Goal: Information Seeking & Learning: Check status

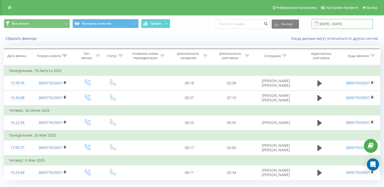
click at [340, 25] on input "05.05.2025 - 19.08.2025" at bounding box center [342, 24] width 61 height 10
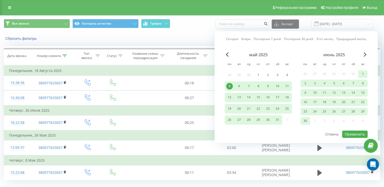
click at [329, 38] on link "Этот месяц" at bounding box center [325, 39] width 17 height 5
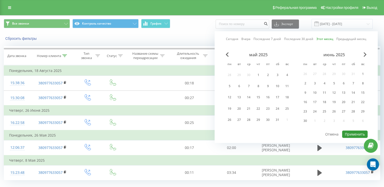
click at [358, 132] on button "Применить" at bounding box center [355, 133] width 26 height 7
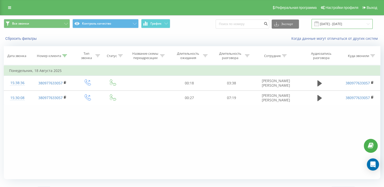
click at [334, 21] on input "01.08.2025 - 31.08.2025" at bounding box center [342, 24] width 61 height 10
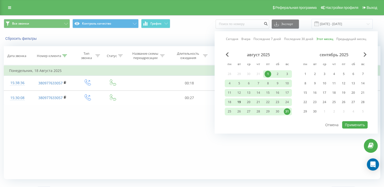
click at [241, 101] on div "19" at bounding box center [239, 102] width 7 height 7
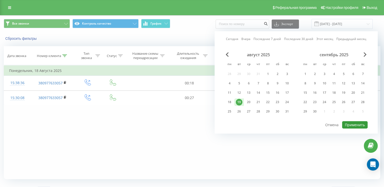
click at [346, 126] on button "Применить" at bounding box center [355, 124] width 26 height 7
type input "19.08.2025 - 19.08.2025"
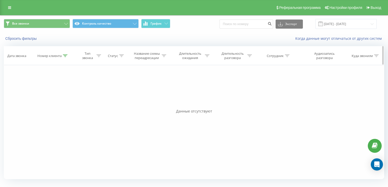
click at [66, 55] on icon at bounding box center [65, 55] width 5 height 3
click at [47, 103] on button "Отмена" at bounding box center [41, 102] width 21 height 6
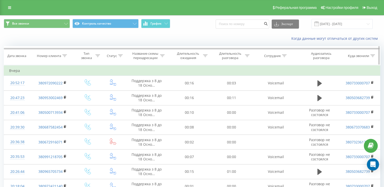
click at [285, 55] on icon at bounding box center [284, 55] width 5 height 3
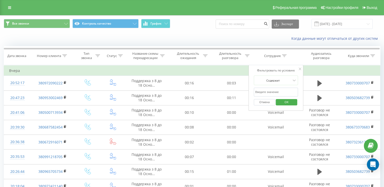
click at [266, 94] on input "text" at bounding box center [276, 91] width 44 height 9
click at [290, 102] on span "OK" at bounding box center [287, 102] width 14 height 8
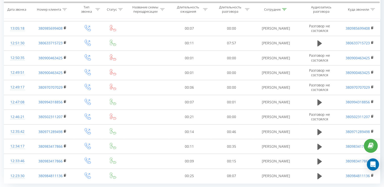
scroll to position [641, 0]
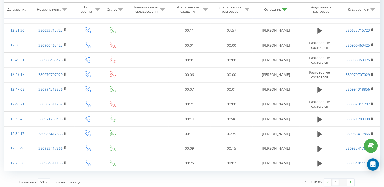
click at [344, 179] on link "2" at bounding box center [344, 181] width 8 height 7
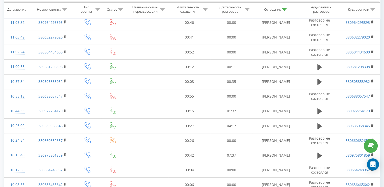
scroll to position [421, 0]
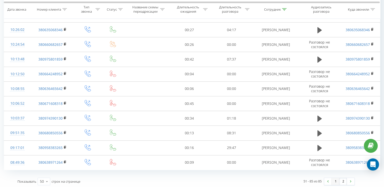
click at [336, 179] on link "1" at bounding box center [336, 180] width 8 height 7
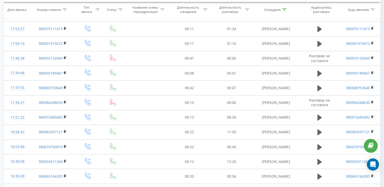
scroll to position [68, 0]
click at [284, 8] on icon at bounding box center [285, 9] width 5 height 3
click at [266, 45] on input "Грешко" at bounding box center [276, 45] width 44 height 9
click at [291, 57] on span "OK" at bounding box center [287, 56] width 14 height 8
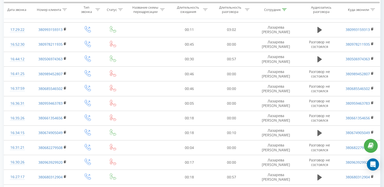
scroll to position [641, 0]
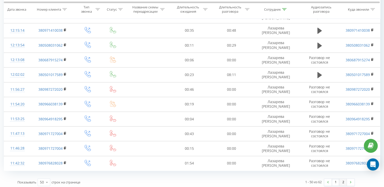
click at [345, 179] on link "2" at bounding box center [344, 181] width 8 height 7
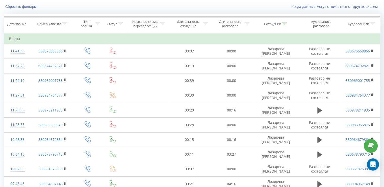
scroll to position [84, 0]
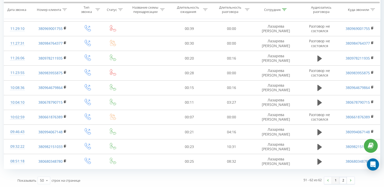
click at [333, 180] on link "1" at bounding box center [336, 179] width 8 height 7
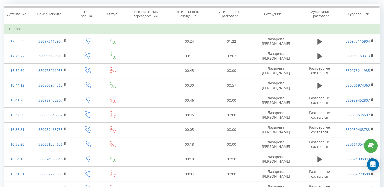
scroll to position [41, 0]
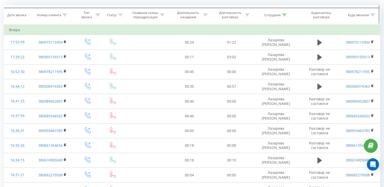
click at [287, 15] on icon at bounding box center [284, 15] width 5 height 3
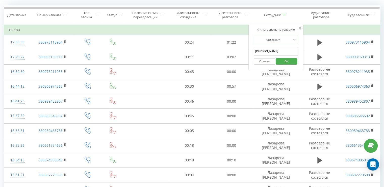
click at [275, 44] on form "Содержит Лазарева Отмена OK" at bounding box center [276, 51] width 44 height 32
click at [274, 48] on input "Лазарева" at bounding box center [276, 51] width 44 height 9
type input "матей"
click button "OK" at bounding box center [286, 61] width 21 height 6
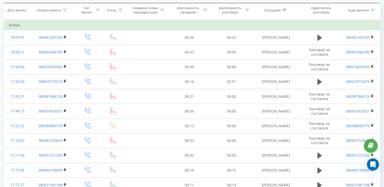
scroll to position [41, 0]
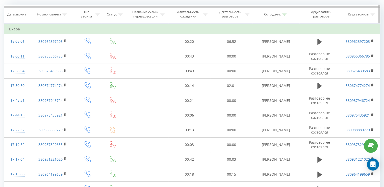
click at [286, 14] on icon at bounding box center [284, 14] width 5 height 3
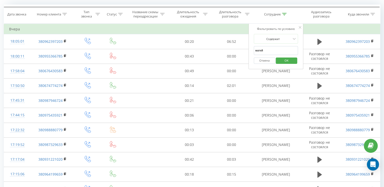
click at [269, 61] on button "Отмена" at bounding box center [264, 60] width 21 height 6
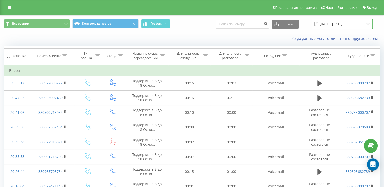
click at [340, 26] on input "19.08.2025 - 19.08.2025" at bounding box center [342, 24] width 61 height 10
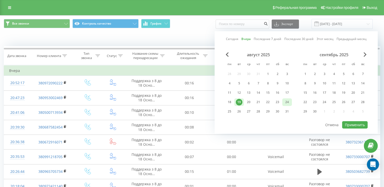
click at [287, 101] on div "24" at bounding box center [287, 102] width 7 height 7
click at [225, 56] on div "август 2025" at bounding box center [258, 54] width 67 height 5
click at [226, 53] on span "Previous Month" at bounding box center [227, 54] width 3 height 5
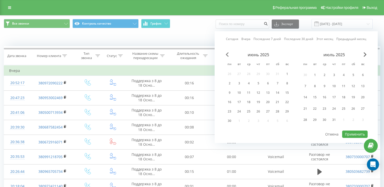
click at [226, 53] on span "Previous Month" at bounding box center [227, 54] width 3 height 5
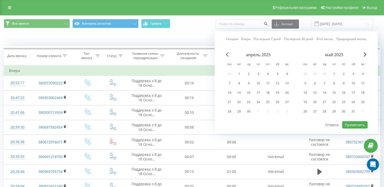
click at [226, 53] on span "Previous Month" at bounding box center [227, 54] width 3 height 5
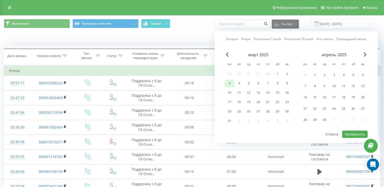
click at [231, 80] on div "3" at bounding box center [229, 83] width 7 height 7
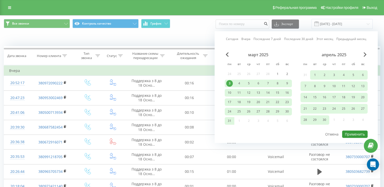
click at [353, 132] on button "Применить" at bounding box center [355, 133] width 26 height 7
type input "[DATE] - [DATE]"
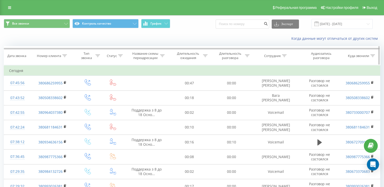
click at [65, 56] on icon at bounding box center [64, 55] width 5 height 3
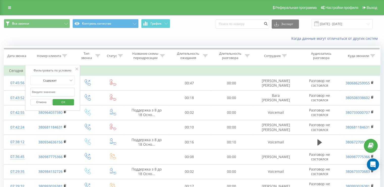
click at [60, 95] on input "text" at bounding box center [53, 91] width 44 height 9
drag, startPoint x: 58, startPoint y: 89, endPoint x: 61, endPoint y: 93, distance: 5.2
drag, startPoint x: 61, startPoint y: 93, endPoint x: 43, endPoint y: 92, distance: 18.5
click at [43, 92] on input "text" at bounding box center [53, 91] width 44 height 9
paste input "380974686910"
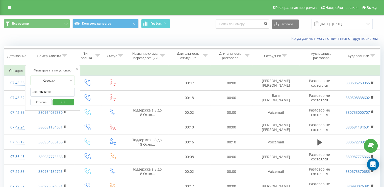
click at [62, 101] on span "OK" at bounding box center [63, 102] width 14 height 8
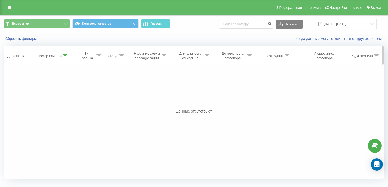
click at [66, 55] on icon at bounding box center [65, 55] width 5 height 3
click at [59, 101] on span "OK" at bounding box center [64, 102] width 14 height 8
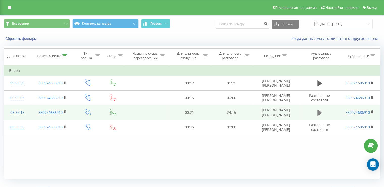
click at [320, 112] on icon at bounding box center [320, 112] width 5 height 6
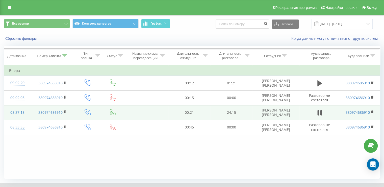
scroll to position [30, 0]
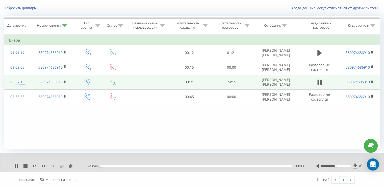
click at [341, 165] on div at bounding box center [336, 166] width 30 height 2
drag, startPoint x: 342, startPoint y: 165, endPoint x: 310, endPoint y: 170, distance: 32.0
click at [343, 165] on div at bounding box center [336, 166] width 30 height 2
click at [72, 165] on icon at bounding box center [71, 166] width 4 height 4
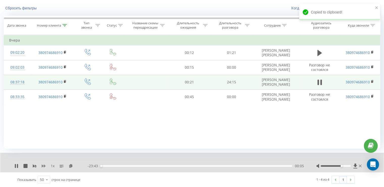
click at [43, 167] on icon at bounding box center [44, 166] width 4 height 4
click at [348, 165] on div at bounding box center [336, 166] width 30 height 2
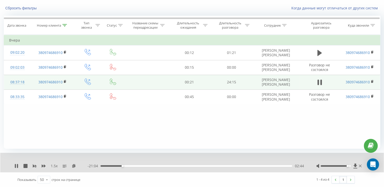
click at [347, 166] on div at bounding box center [340, 165] width 47 height 5
drag, startPoint x: 347, startPoint y: 165, endPoint x: 351, endPoint y: 165, distance: 3.0
click at [351, 165] on div "Accessibility label" at bounding box center [351, 166] width 2 height 2
click at [334, 166] on div at bounding box center [336, 166] width 30 height 2
click at [328, 165] on div at bounding box center [336, 166] width 30 height 2
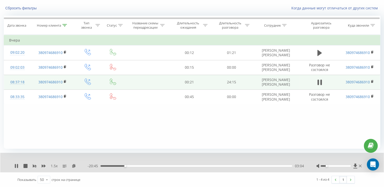
click at [325, 165] on div at bounding box center [336, 166] width 30 height 2
click at [19, 166] on div "1.5 x" at bounding box center [50, 165] width 73 height 5
click at [18, 165] on icon at bounding box center [17, 166] width 1 height 4
click at [17, 165] on icon at bounding box center [16, 166] width 3 height 4
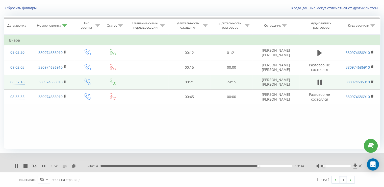
drag, startPoint x: 69, startPoint y: 4, endPoint x: 208, endPoint y: 118, distance: 179.8
drag, startPoint x: 208, startPoint y: 118, endPoint x: 211, endPoint y: 150, distance: 32.2
drag, startPoint x: 211, startPoint y: 150, endPoint x: 202, endPoint y: 154, distance: 9.6
click at [16, 166] on icon at bounding box center [16, 166] width 4 height 4
click at [16, 167] on icon at bounding box center [16, 166] width 4 height 4
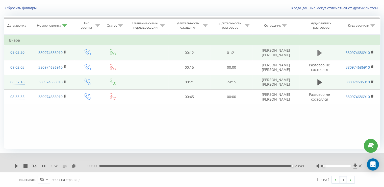
click at [318, 54] on icon at bounding box center [320, 53] width 5 height 6
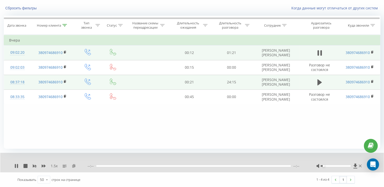
click at [75, 165] on icon at bounding box center [74, 166] width 4 height 4
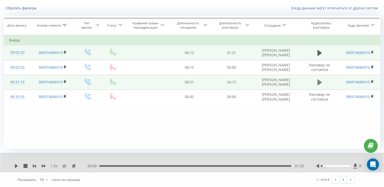
click at [321, 79] on icon at bounding box center [320, 82] width 5 height 7
click at [229, 165] on div "15:58" at bounding box center [197, 166] width 192 height 2
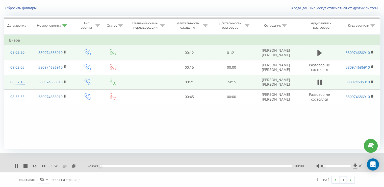
click at [14, 165] on div "1.5 x - 23:49 00:00 00:00" at bounding box center [192, 161] width 384 height 19
click at [17, 165] on icon at bounding box center [16, 166] width 4 height 4
click at [17, 165] on icon at bounding box center [16, 166] width 3 height 4
click at [233, 166] on div "16:26" at bounding box center [197, 166] width 192 height 2
click at [236, 166] on div "16:26" at bounding box center [197, 166] width 192 height 2
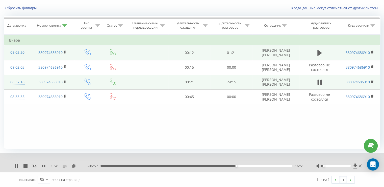
click at [240, 165] on div "16:51" at bounding box center [197, 166] width 192 height 2
click at [244, 165] on div "17:16" at bounding box center [197, 166] width 192 height 2
click at [250, 165] on div "17:48" at bounding box center [197, 166] width 192 height 2
click at [246, 165] on div "18:06" at bounding box center [197, 166] width 192 height 2
click at [240, 166] on div "- 05:37 18:11 18:11" at bounding box center [196, 165] width 216 height 5
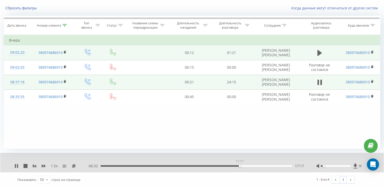
click at [240, 165] on div "17:17" at bounding box center [197, 166] width 192 height 2
click at [64, 26] on icon at bounding box center [64, 25] width 5 height 3
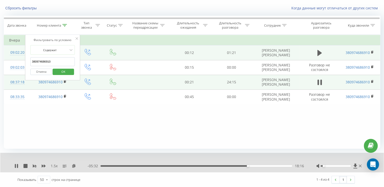
click at [47, 61] on input "380974686910" at bounding box center [53, 61] width 44 height 9
paste input "58901107"
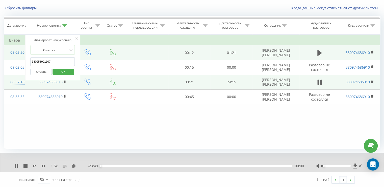
type input "380958901107"
click at [64, 71] on span "OK" at bounding box center [63, 71] width 14 height 8
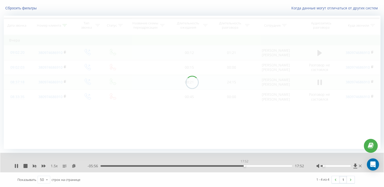
click at [245, 165] on div "17:52" at bounding box center [197, 166] width 192 height 2
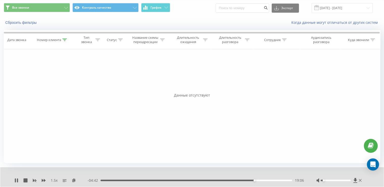
scroll to position [16, 0]
click at [66, 38] on div at bounding box center [64, 40] width 5 height 4
click at [59, 85] on span "OK" at bounding box center [63, 86] width 14 height 8
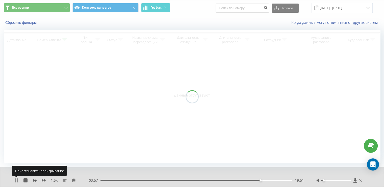
click at [16, 180] on icon at bounding box center [16, 180] width 4 height 4
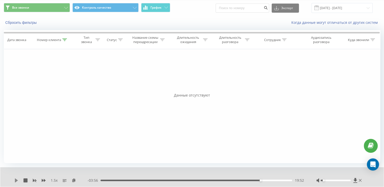
click at [15, 179] on icon at bounding box center [16, 180] width 4 height 4
click at [15, 182] on icon at bounding box center [16, 180] width 4 height 4
click at [66, 39] on icon at bounding box center [64, 39] width 5 height 3
click at [57, 84] on span "OK" at bounding box center [63, 86] width 14 height 8
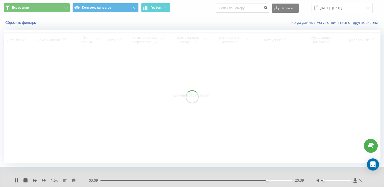
scroll to position [0, 0]
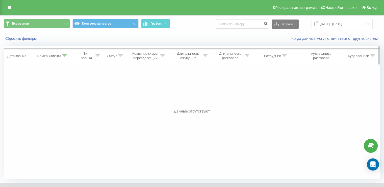
click at [65, 55] on icon at bounding box center [64, 55] width 5 height 3
click at [55, 89] on input "380958901107" at bounding box center [53, 91] width 44 height 9
click at [32, 93] on input "380958901107" at bounding box center [53, 91] width 44 height 9
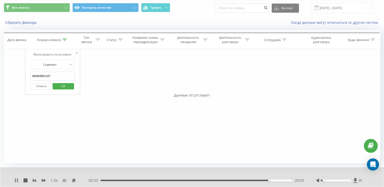
click at [18, 178] on icon at bounding box center [16, 180] width 4 height 4
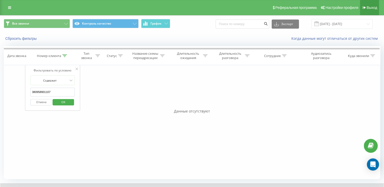
click at [366, 9] on icon at bounding box center [364, 8] width 3 height 4
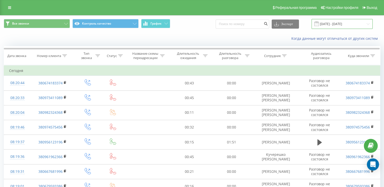
click at [355, 22] on input "[DATE] - [DATE]" at bounding box center [342, 24] width 61 height 10
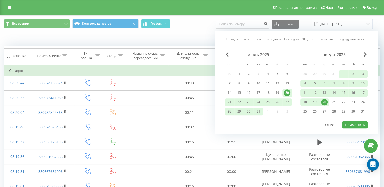
click at [327, 103] on div "20" at bounding box center [324, 102] width 7 height 7
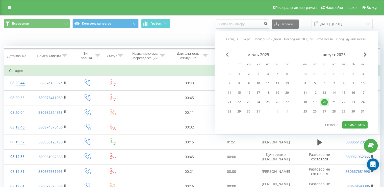
click at [229, 55] on span "Previous Month" at bounding box center [227, 54] width 3 height 5
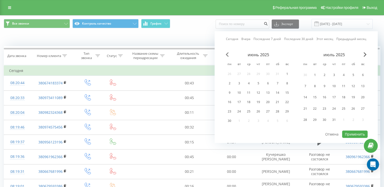
click at [229, 55] on span "Previous Month" at bounding box center [227, 54] width 3 height 5
click at [233, 74] on div "март 2025 пн вт ср чт пт сб вс 24 25 26 27 28 1 2 3 4 5 6 7 8 9 10 11 12 13 14 …" at bounding box center [258, 89] width 67 height 74
click at [230, 83] on div "3" at bounding box center [229, 83] width 7 height 7
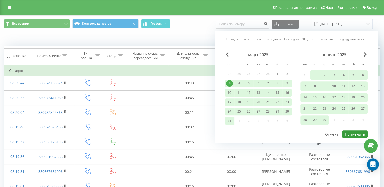
click at [346, 133] on button "Применить" at bounding box center [355, 133] width 26 height 7
type input "03.03.2025 - 20.08.2025"
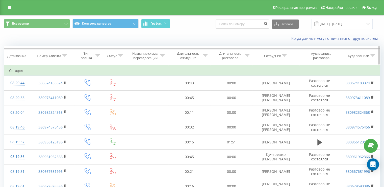
click at [65, 57] on div at bounding box center [64, 56] width 5 height 4
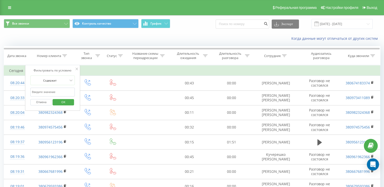
click at [55, 95] on input "text" at bounding box center [53, 91] width 44 height 9
paste input "380675682087"
click at [65, 98] on span "OK" at bounding box center [63, 102] width 14 height 8
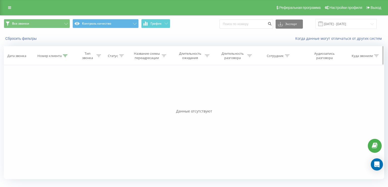
click at [62, 56] on div "Номер клиента" at bounding box center [52, 56] width 30 height 4
click at [64, 102] on span "OK" at bounding box center [64, 102] width 14 height 8
click at [65, 56] on icon at bounding box center [65, 55] width 5 height 3
click at [102, 106] on div "Фильтровать по условию Содержит 380675682087 Отмена OK Фильтровать по условию Р…" at bounding box center [194, 122] width 381 height 114
click at [68, 101] on span "OK" at bounding box center [64, 102] width 14 height 8
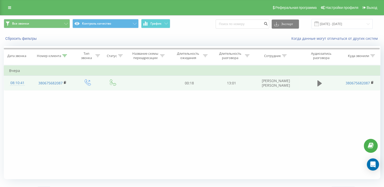
click at [319, 82] on icon at bounding box center [320, 83] width 5 height 6
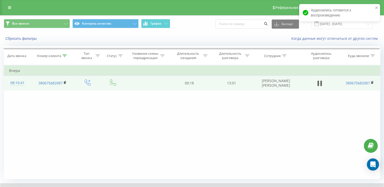
scroll to position [30, 0]
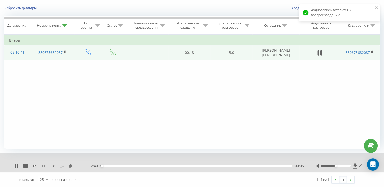
click at [45, 165] on icon at bounding box center [44, 165] width 4 height 3
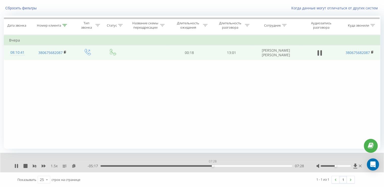
click at [213, 166] on div "07:28" at bounding box center [197, 166] width 192 height 2
click at [64, 25] on icon at bounding box center [64, 25] width 5 height 3
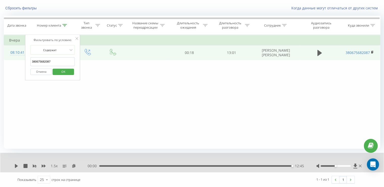
click at [59, 61] on input "380675682087" at bounding box center [53, 61] width 44 height 9
paste input "937453105"
click at [70, 74] on span "OK" at bounding box center [63, 71] width 14 height 8
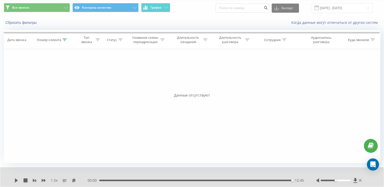
scroll to position [16, 0]
click at [65, 41] on div at bounding box center [64, 40] width 5 height 4
click at [66, 85] on span "OK" at bounding box center [63, 86] width 14 height 8
click at [65, 41] on div at bounding box center [64, 40] width 5 height 4
click at [66, 85] on span "OK" at bounding box center [63, 86] width 14 height 8
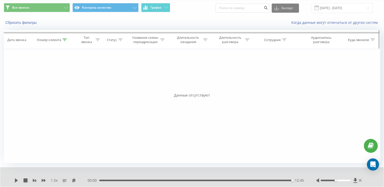
click at [65, 40] on icon at bounding box center [64, 39] width 5 height 3
drag, startPoint x: 69, startPoint y: 83, endPoint x: 90, endPoint y: 57, distance: 33.2
click at [68, 83] on span "OK" at bounding box center [63, 86] width 14 height 8
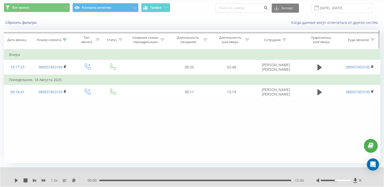
click at [66, 40] on icon at bounding box center [64, 39] width 5 height 3
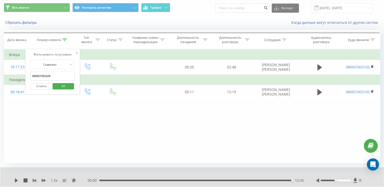
click at [54, 74] on input "380937453105" at bounding box center [53, 76] width 44 height 9
paste input "72792394"
click at [70, 85] on span "OK" at bounding box center [63, 86] width 14 height 8
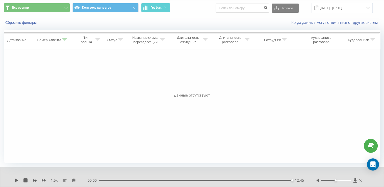
drag, startPoint x: 65, startPoint y: 40, endPoint x: 62, endPoint y: 74, distance: 34.3
click at [65, 40] on icon at bounding box center [64, 39] width 5 height 3
click at [64, 87] on span "OK" at bounding box center [63, 86] width 14 height 8
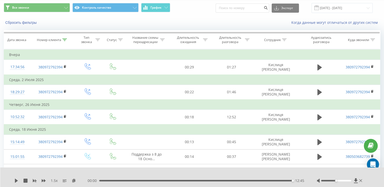
click at [14, 181] on icon at bounding box center [16, 180] width 4 height 4
click at [15, 181] on icon at bounding box center [16, 180] width 3 height 4
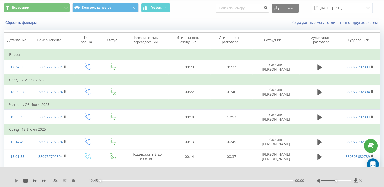
click at [15, 181] on icon at bounding box center [16, 180] width 3 height 4
click at [17, 182] on icon at bounding box center [16, 180] width 4 height 4
click at [65, 41] on div at bounding box center [64, 40] width 5 height 4
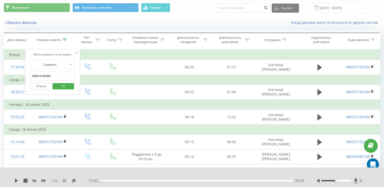
click at [55, 75] on input "380972792394" at bounding box center [53, 76] width 44 height 9
paste input "631886430"
click at [64, 86] on span "OK" at bounding box center [63, 86] width 14 height 8
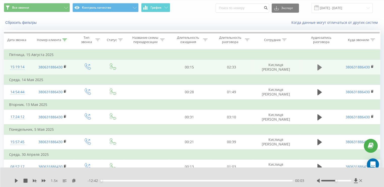
click at [321, 69] on icon at bounding box center [320, 67] width 5 height 7
click at [74, 180] on icon at bounding box center [74, 180] width 4 height 4
click at [16, 180] on icon at bounding box center [16, 180] width 4 height 4
click at [15, 182] on div "1.5 x" at bounding box center [50, 180] width 73 height 5
click at [15, 179] on icon at bounding box center [16, 180] width 3 height 4
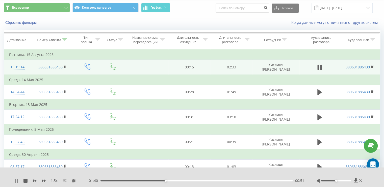
click at [17, 180] on icon at bounding box center [17, 180] width 1 height 4
click at [15, 181] on icon at bounding box center [16, 180] width 3 height 4
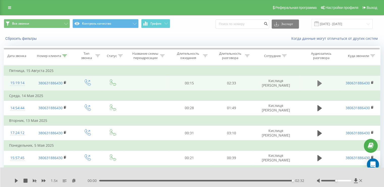
click at [316, 82] on button at bounding box center [320, 83] width 8 height 8
click at [275, 178] on div "00:00 02:32 02:32" at bounding box center [196, 180] width 217 height 5
click at [276, 179] on div "02:19" at bounding box center [197, 180] width 192 height 2
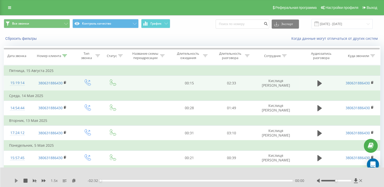
click at [17, 180] on div "1.5 x" at bounding box center [50, 180] width 73 height 5
click at [16, 180] on icon at bounding box center [16, 180] width 3 height 4
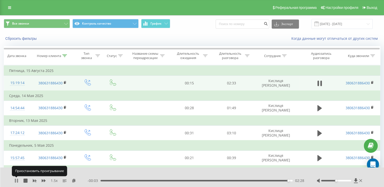
click at [14, 179] on div "1.5 x - 00:03 02:28 02:28" at bounding box center [192, 176] width 384 height 19
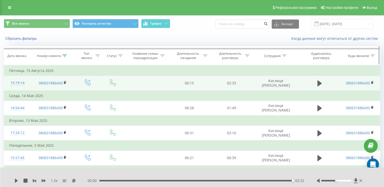
click at [64, 55] on icon at bounding box center [64, 55] width 5 height 3
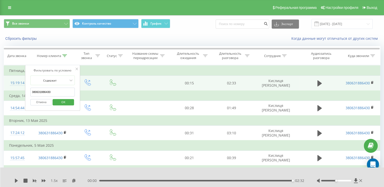
click at [48, 89] on input "380631886430" at bounding box center [53, 91] width 44 height 9
paste input "980476695"
click at [64, 99] on span "OK" at bounding box center [63, 102] width 14 height 8
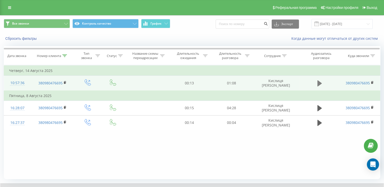
click at [316, 84] on button at bounding box center [320, 83] width 8 height 8
click at [65, 83] on rect at bounding box center [65, 82] width 2 height 2
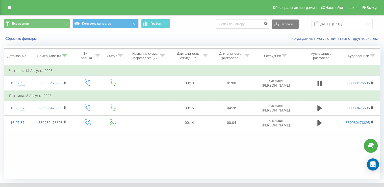
scroll to position [30, 0]
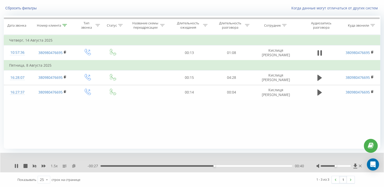
click at [75, 165] on icon at bounding box center [74, 166] width 4 height 4
click at [320, 54] on icon at bounding box center [320, 52] width 5 height 7
click at [320, 53] on icon at bounding box center [320, 53] width 5 height 6
click at [318, 50] on icon at bounding box center [320, 53] width 5 height 6
click at [16, 165] on icon at bounding box center [16, 166] width 4 height 4
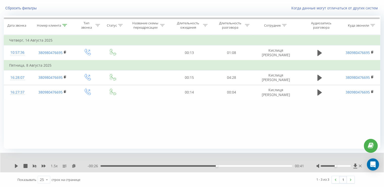
click at [14, 168] on div "1.5 x - 00:26 00:41 00:41" at bounding box center [192, 161] width 384 height 19
click at [15, 166] on icon at bounding box center [16, 166] width 3 height 4
click at [276, 165] on div "01:02" at bounding box center [197, 166] width 192 height 2
click at [17, 166] on icon at bounding box center [16, 166] width 3 height 4
click at [269, 165] on div "00:59" at bounding box center [197, 166] width 192 height 2
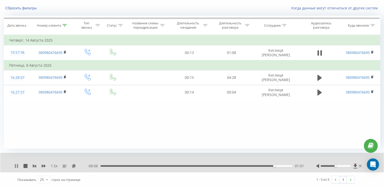
click at [18, 164] on icon at bounding box center [17, 166] width 1 height 4
click at [66, 24] on icon at bounding box center [64, 25] width 5 height 3
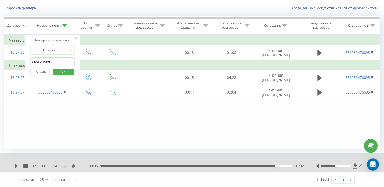
click at [50, 58] on input "380980476695" at bounding box center [53, 61] width 44 height 9
paste input "96353602"
click at [72, 67] on div "Отмена OK" at bounding box center [53, 71] width 44 height 11
click at [70, 69] on span "OK" at bounding box center [63, 71] width 14 height 8
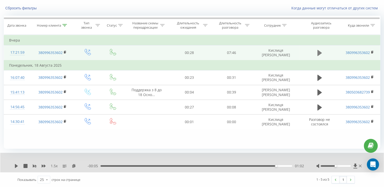
click at [319, 54] on icon at bounding box center [320, 53] width 5 height 6
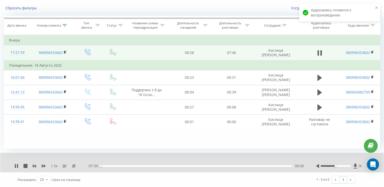
click at [74, 167] on icon at bounding box center [74, 166] width 4 height 4
click at [19, 164] on div "1.5 x" at bounding box center [50, 165] width 73 height 5
click at [17, 165] on icon at bounding box center [17, 166] width 1 height 4
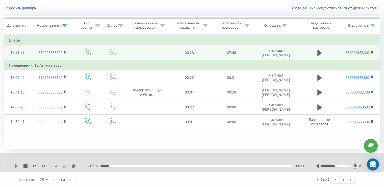
click at [17, 165] on icon at bounding box center [16, 166] width 3 height 4
click at [17, 166] on icon at bounding box center [17, 166] width 1 height 4
click at [16, 165] on icon at bounding box center [16, 166] width 3 height 4
click at [17, 166] on icon at bounding box center [17, 166] width 1 height 4
click at [17, 164] on icon at bounding box center [16, 166] width 4 height 4
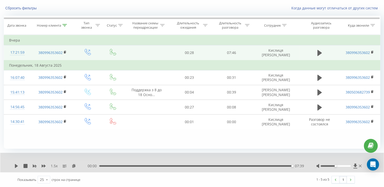
click at [255, 166] on div "00:00 07:39 07:39" at bounding box center [196, 165] width 216 height 5
click at [255, 165] on div "06:10" at bounding box center [197, 166] width 192 height 2
click at [16, 165] on icon at bounding box center [16, 166] width 3 height 4
click at [66, 24] on icon at bounding box center [64, 25] width 5 height 3
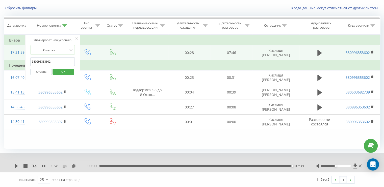
click at [58, 58] on input "380996353602" at bounding box center [53, 61] width 44 height 9
paste input "679333293"
click at [65, 72] on span "OK" at bounding box center [63, 71] width 14 height 8
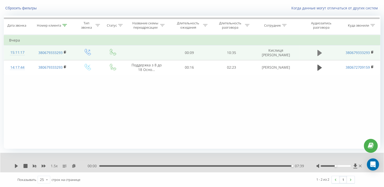
click at [319, 52] on icon at bounding box center [320, 53] width 5 height 6
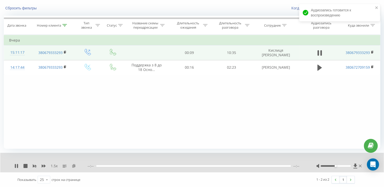
click at [73, 167] on button at bounding box center [74, 166] width 4 height 4
click at [17, 164] on icon at bounding box center [16, 166] width 4 height 4
click at [17, 166] on icon at bounding box center [16, 166] width 4 height 4
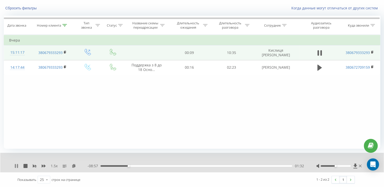
click at [14, 165] on icon at bounding box center [16, 166] width 4 height 4
click at [15, 165] on icon at bounding box center [16, 166] width 3 height 4
click at [16, 164] on icon at bounding box center [16, 166] width 4 height 4
click at [16, 167] on icon at bounding box center [16, 166] width 4 height 4
click at [18, 164] on icon at bounding box center [17, 166] width 1 height 4
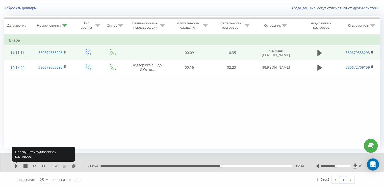
click at [18, 164] on icon at bounding box center [16, 166] width 4 height 4
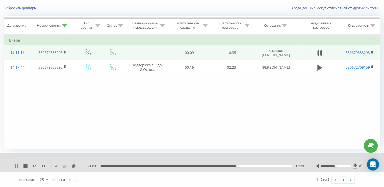
click at [17, 165] on icon at bounding box center [17, 166] width 1 height 4
click at [17, 167] on icon at bounding box center [16, 166] width 4 height 4
click at [65, 25] on icon at bounding box center [64, 25] width 5 height 3
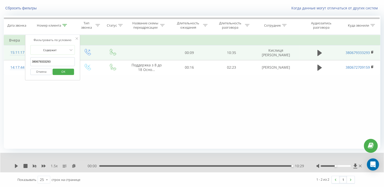
click at [58, 61] on input "380679333293" at bounding box center [53, 61] width 44 height 9
paste input "966367510"
click at [67, 71] on span "OK" at bounding box center [63, 71] width 14 height 8
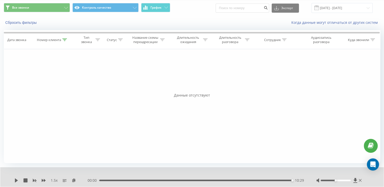
scroll to position [16, 0]
click at [65, 40] on icon at bounding box center [64, 39] width 5 height 3
click at [65, 83] on span "OK" at bounding box center [63, 86] width 14 height 8
click at [63, 40] on icon at bounding box center [64, 39] width 5 height 3
click at [68, 82] on span "OK" at bounding box center [63, 86] width 14 height 8
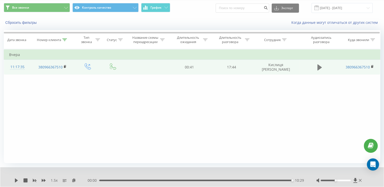
click at [318, 67] on icon at bounding box center [320, 67] width 5 height 6
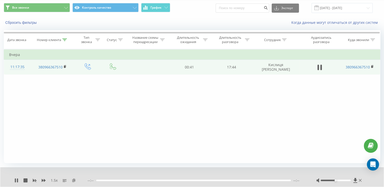
click at [74, 180] on icon at bounding box center [74, 180] width 4 height 4
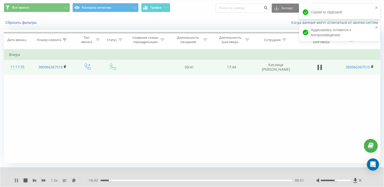
click at [17, 181] on icon at bounding box center [17, 180] width 1 height 4
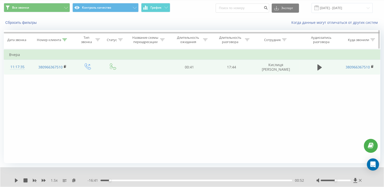
click at [65, 41] on div at bounding box center [64, 40] width 5 height 4
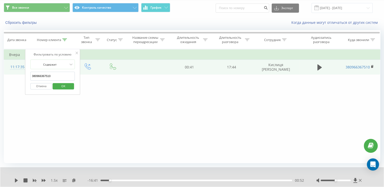
click at [49, 79] on input "380966367510" at bounding box center [53, 76] width 44 height 9
paste input "667216206"
click at [63, 85] on span "OK" at bounding box center [63, 86] width 14 height 8
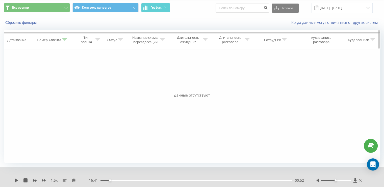
click at [65, 40] on icon at bounding box center [64, 39] width 5 height 3
click at [63, 87] on span "OK" at bounding box center [63, 86] width 14 height 8
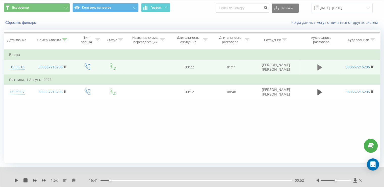
click at [318, 67] on icon at bounding box center [320, 67] width 5 height 7
click at [16, 179] on icon at bounding box center [15, 180] width 1 height 4
click at [66, 40] on icon at bounding box center [64, 39] width 5 height 3
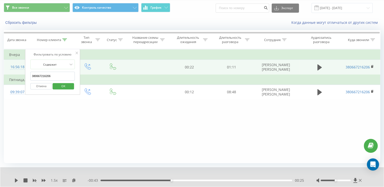
click at [53, 79] on input "380667216206" at bounding box center [53, 76] width 44 height 9
paste input "0932702030"
click at [64, 82] on span "OK" at bounding box center [63, 86] width 14 height 8
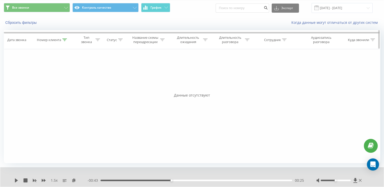
click at [63, 42] on th "Номер клиента" at bounding box center [53, 39] width 44 height 19
click at [65, 40] on icon at bounding box center [64, 39] width 5 height 3
click at [59, 86] on span "OK" at bounding box center [63, 86] width 14 height 8
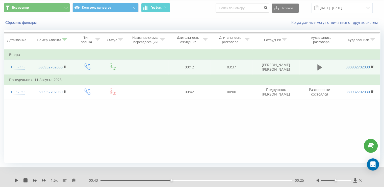
click at [319, 67] on icon at bounding box center [320, 67] width 5 height 6
click at [64, 66] on rect at bounding box center [65, 66] width 2 height 2
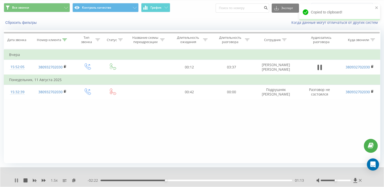
click at [16, 182] on icon at bounding box center [16, 180] width 4 height 4
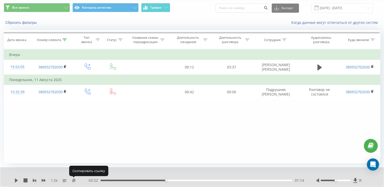
click at [74, 181] on icon at bounding box center [74, 180] width 4 height 4
click at [161, 179] on div "01:08" at bounding box center [197, 180] width 192 height 2
click at [17, 180] on icon at bounding box center [16, 180] width 3 height 4
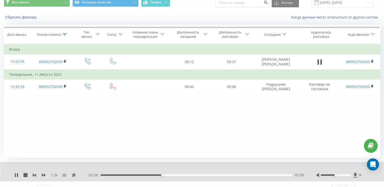
scroll to position [30, 0]
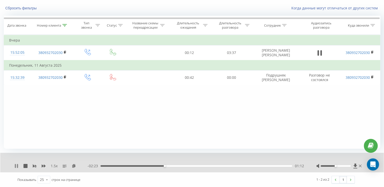
click at [16, 165] on icon at bounding box center [16, 166] width 4 height 4
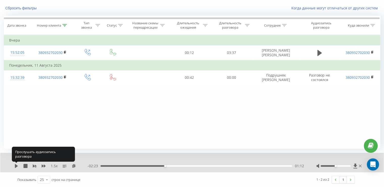
click at [16, 165] on icon at bounding box center [16, 166] width 3 height 4
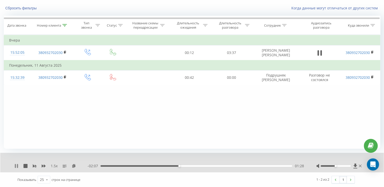
click at [17, 166] on icon at bounding box center [16, 166] width 4 height 4
click at [18, 164] on icon at bounding box center [16, 166] width 4 height 4
click at [15, 165] on icon at bounding box center [15, 166] width 1 height 4
click at [17, 166] on icon at bounding box center [16, 166] width 3 height 4
click at [16, 166] on icon at bounding box center [16, 166] width 4 height 4
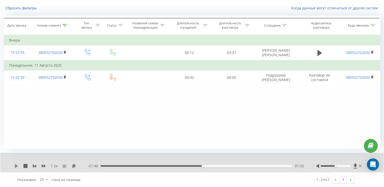
click at [15, 166] on icon at bounding box center [16, 166] width 3 height 4
click at [19, 165] on div "1.5 x" at bounding box center [50, 165] width 73 height 5
click at [16, 165] on icon at bounding box center [16, 166] width 4 height 4
click at [15, 168] on div "1.5 x" at bounding box center [50, 165] width 73 height 5
click at [16, 165] on icon at bounding box center [16, 166] width 3 height 4
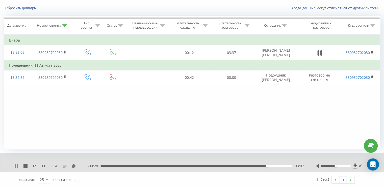
click at [16, 166] on icon at bounding box center [16, 166] width 4 height 4
click at [16, 167] on icon at bounding box center [16, 166] width 4 height 4
click at [17, 165] on icon at bounding box center [17, 166] width 1 height 4
click at [17, 164] on icon at bounding box center [16, 166] width 4 height 4
click at [75, 167] on icon at bounding box center [74, 166] width 4 height 4
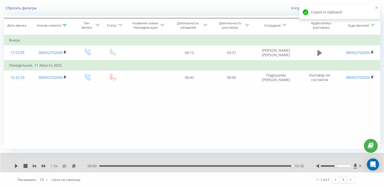
click at [318, 55] on icon at bounding box center [320, 53] width 5 height 6
click at [284, 165] on div "03:26" at bounding box center [197, 166] width 192 height 2
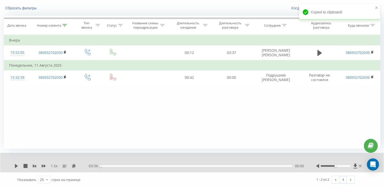
click at [14, 164] on div "1.5 x - 03:36 00:00 00:00" at bounding box center [192, 161] width 384 height 19
click at [16, 165] on icon at bounding box center [16, 166] width 3 height 4
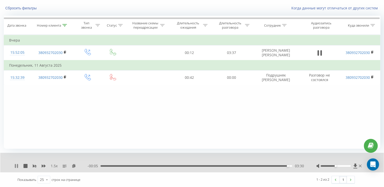
click at [17, 166] on icon at bounding box center [17, 166] width 1 height 4
click at [74, 166] on icon at bounding box center [74, 166] width 4 height 4
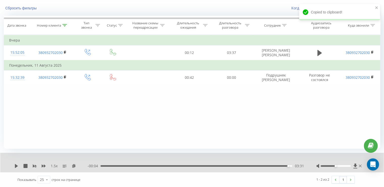
click at [161, 166] on div "03:31" at bounding box center [197, 166] width 192 height 2
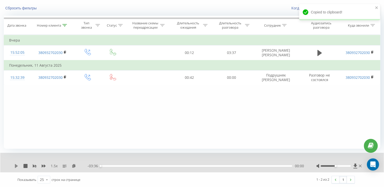
click at [16, 164] on icon at bounding box center [16, 166] width 3 height 4
click at [157, 165] on div "01:04" at bounding box center [197, 166] width 192 height 2
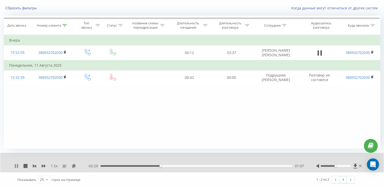
click at [16, 166] on icon at bounding box center [15, 166] width 1 height 4
click at [64, 22] on th "Номер клиента" at bounding box center [53, 25] width 44 height 19
click at [65, 23] on div at bounding box center [64, 25] width 5 height 4
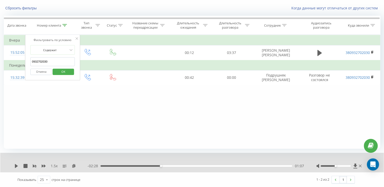
click at [51, 60] on input "0932702030" at bounding box center [53, 61] width 44 height 9
paste input "38097126428"
click at [68, 73] on span "OK" at bounding box center [63, 71] width 14 height 8
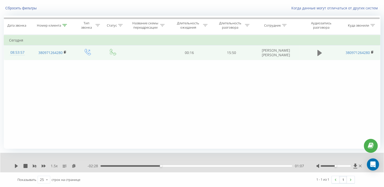
click at [318, 54] on icon at bounding box center [320, 53] width 5 height 6
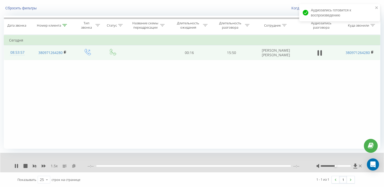
click at [75, 165] on icon at bounding box center [74, 166] width 4 height 4
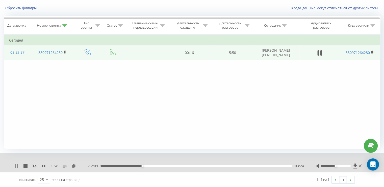
click at [17, 166] on icon at bounding box center [17, 166] width 1 height 4
click at [17, 167] on icon at bounding box center [16, 166] width 4 height 4
click at [16, 167] on icon at bounding box center [16, 166] width 4 height 4
click at [17, 165] on icon at bounding box center [16, 166] width 3 height 4
click at [17, 167] on icon at bounding box center [17, 166] width 1 height 4
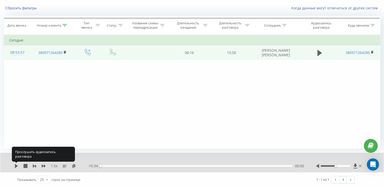
click at [17, 167] on icon at bounding box center [16, 166] width 4 height 4
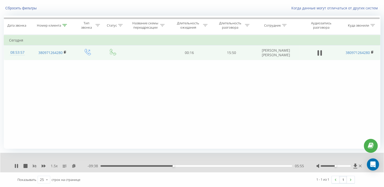
click at [36, 166] on icon at bounding box center [35, 165] width 4 height 3
click at [42, 165] on icon at bounding box center [44, 165] width 4 height 3
click at [18, 164] on icon at bounding box center [16, 166] width 4 height 4
click at [16, 167] on icon at bounding box center [16, 166] width 4 height 4
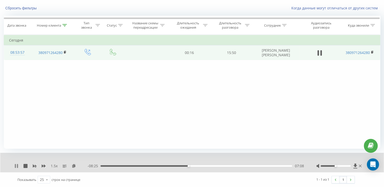
click at [17, 165] on icon at bounding box center [17, 166] width 1 height 4
click at [15, 167] on icon at bounding box center [16, 166] width 3 height 4
click at [15, 167] on icon at bounding box center [15, 166] width 1 height 4
click at [15, 166] on icon at bounding box center [16, 166] width 3 height 4
click at [269, 165] on div "13:40" at bounding box center [197, 166] width 192 height 2
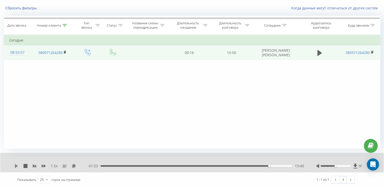
click at [16, 166] on icon at bounding box center [16, 166] width 3 height 4
click at [17, 165] on icon at bounding box center [16, 166] width 4 height 4
click at [15, 165] on icon at bounding box center [16, 166] width 3 height 4
click at [15, 167] on icon at bounding box center [15, 166] width 1 height 4
click at [15, 166] on icon at bounding box center [16, 166] width 3 height 4
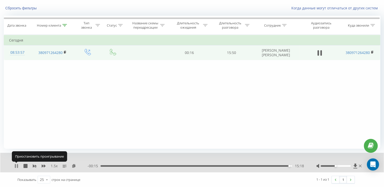
click at [17, 167] on icon at bounding box center [17, 166] width 1 height 4
click at [65, 26] on icon at bounding box center [64, 25] width 5 height 3
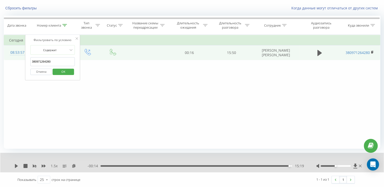
click at [57, 61] on input "380971264280" at bounding box center [53, 61] width 44 height 9
paste input "2576299"
click at [60, 68] on span "OK" at bounding box center [63, 71] width 14 height 8
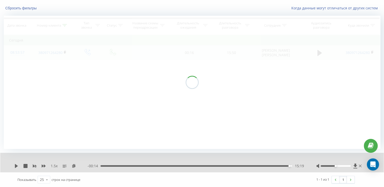
scroll to position [16, 0]
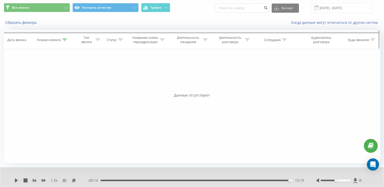
click at [65, 40] on icon at bounding box center [64, 39] width 5 height 3
click at [64, 87] on span "OK" at bounding box center [63, 86] width 14 height 8
click at [64, 39] on icon at bounding box center [64, 39] width 5 height 3
click at [66, 86] on span "OK" at bounding box center [63, 86] width 14 height 8
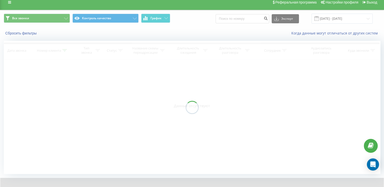
scroll to position [0, 0]
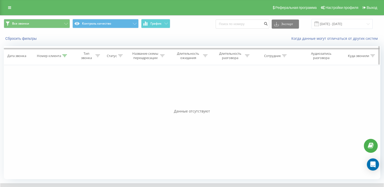
click at [65, 56] on icon at bounding box center [64, 55] width 5 height 3
click at [55, 89] on input "380972576299" at bounding box center [53, 91] width 44 height 9
paste input "351694"
type input "380972351694"
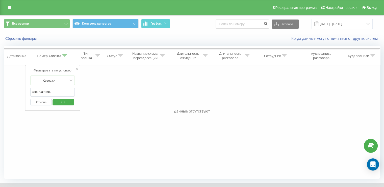
click at [67, 101] on span "OK" at bounding box center [63, 102] width 14 height 8
click at [63, 54] on icon at bounding box center [64, 55] width 5 height 3
click at [67, 99] on span "OK" at bounding box center [63, 102] width 14 height 8
